Goal: Task Accomplishment & Management: Use online tool/utility

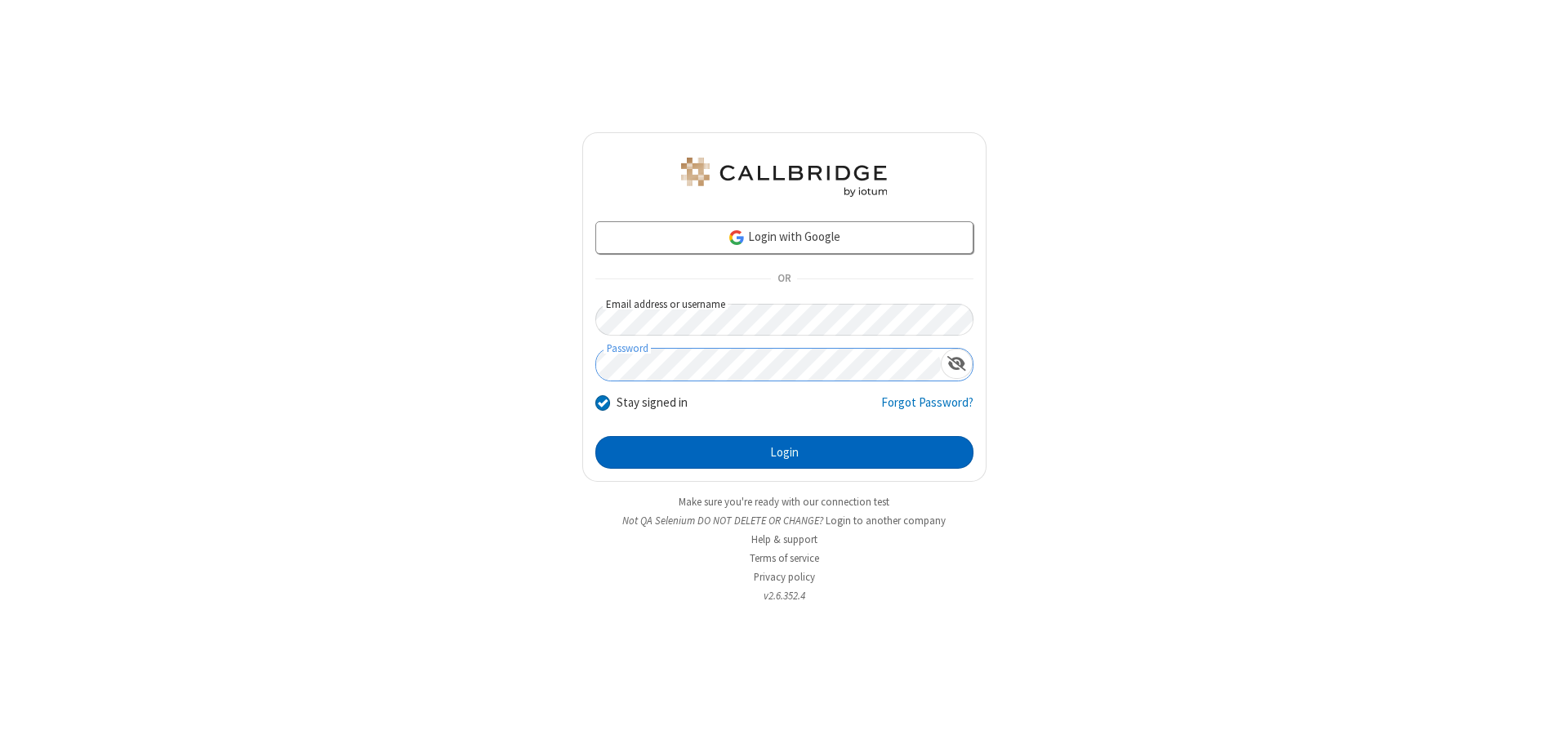
click at [784, 453] on button "Login" at bounding box center [785, 452] width 378 height 33
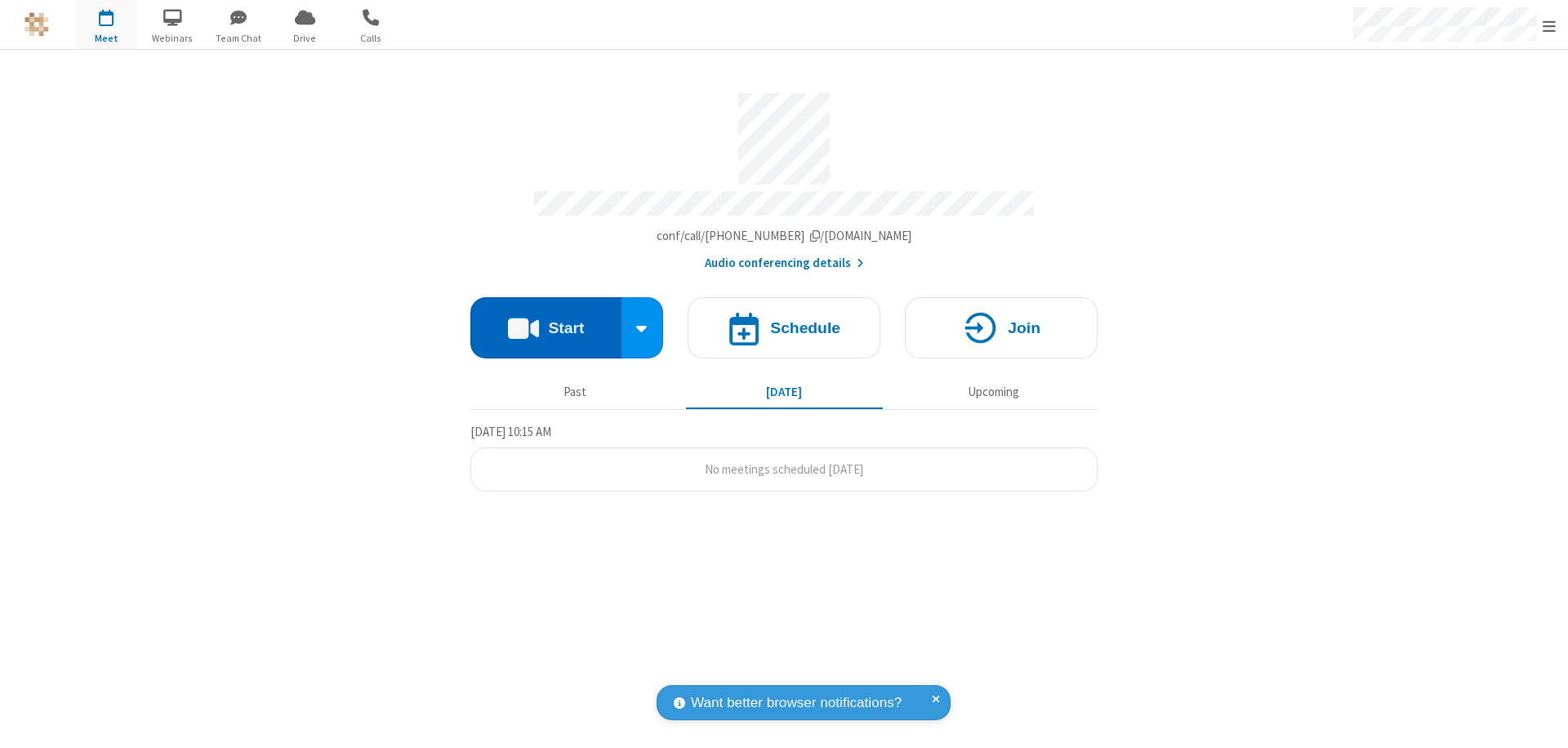
click at [546, 320] on button "Start" at bounding box center [546, 327] width 151 height 61
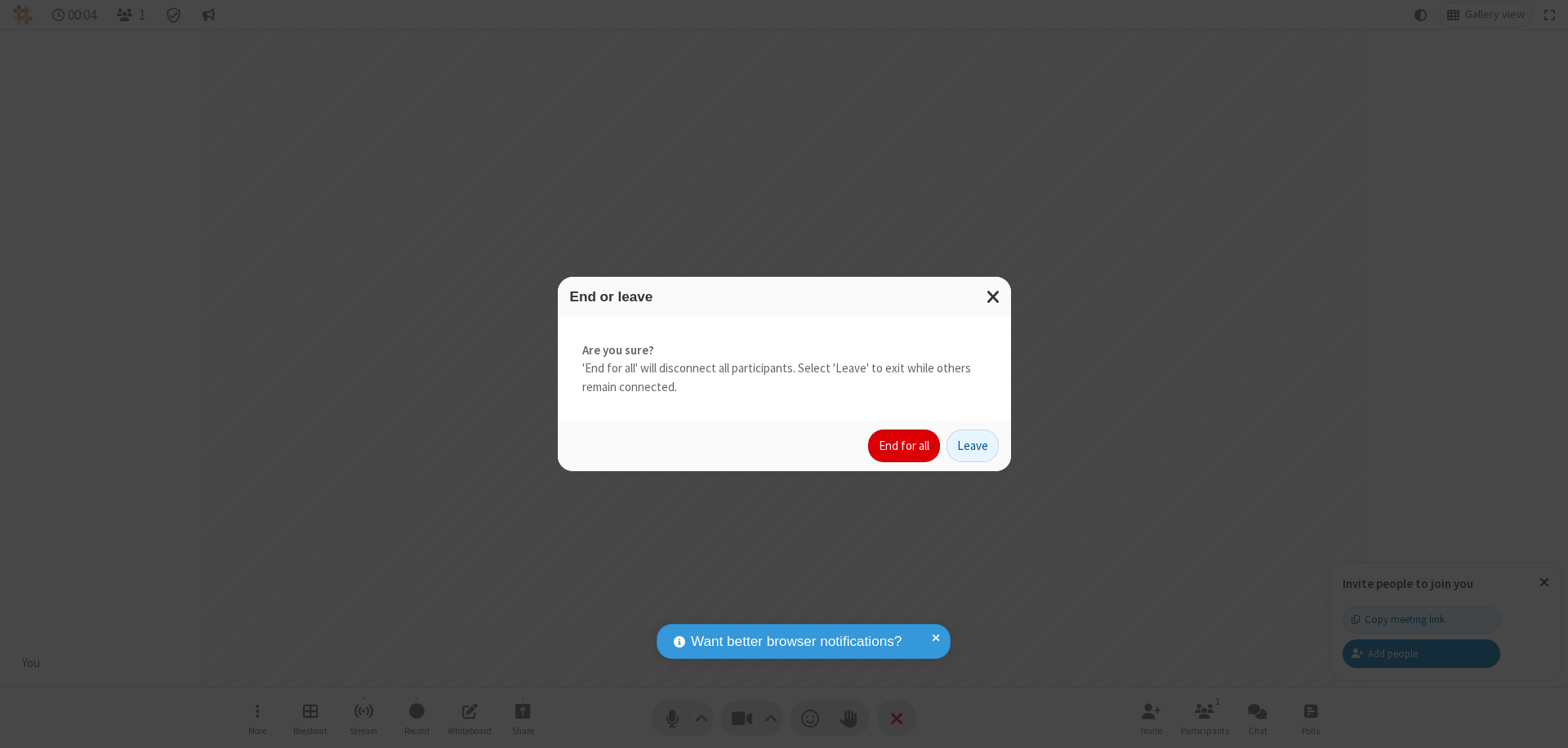
click at [905, 446] on button "End for all" at bounding box center [904, 446] width 72 height 33
